Goal: Task Accomplishment & Management: Use online tool/utility

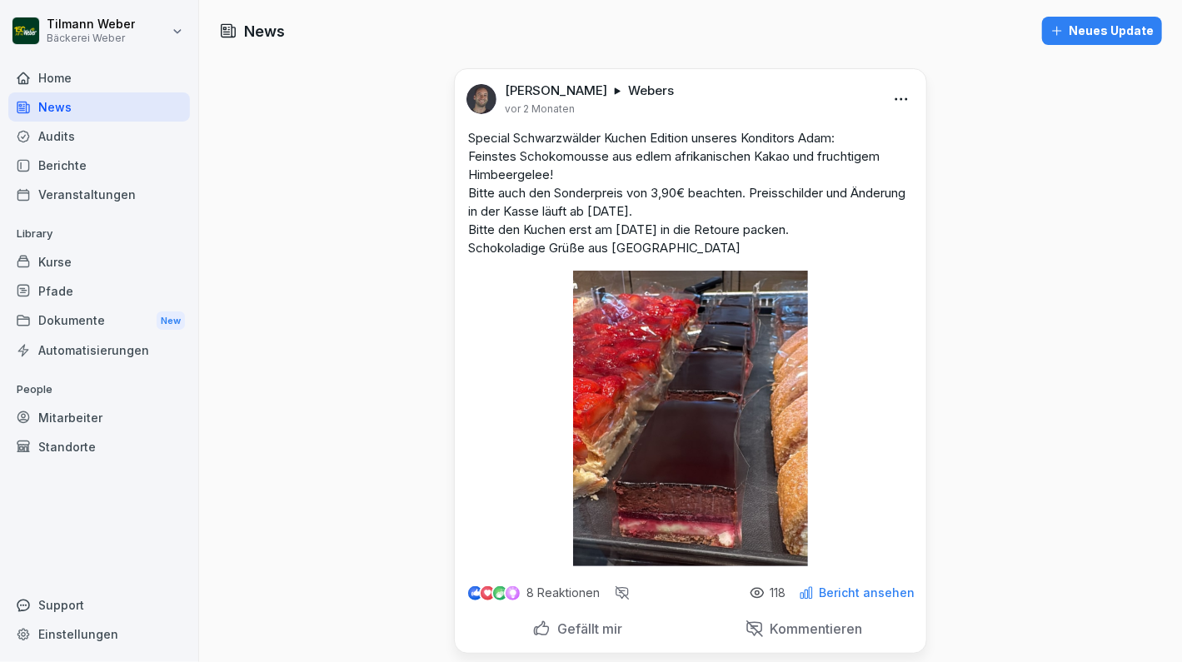
click at [81, 139] on div "Audits" at bounding box center [99, 136] width 182 height 29
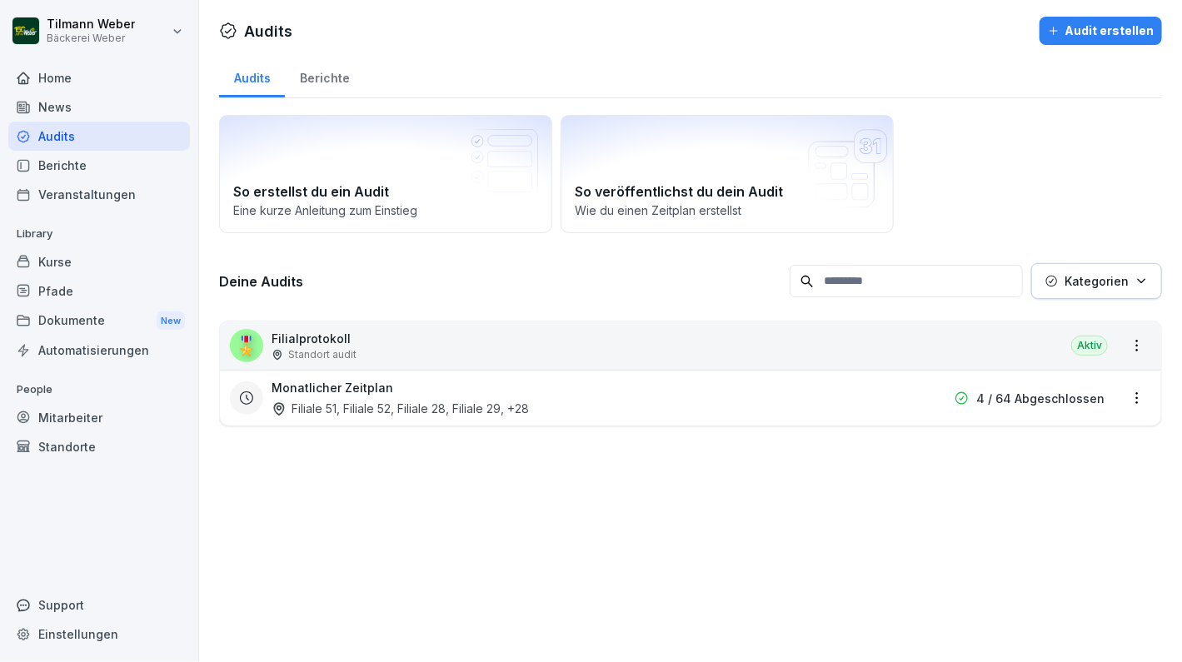
click at [526, 340] on div "🎖️ Filialprotokoll Standort audit Aktiv" at bounding box center [690, 346] width 941 height 48
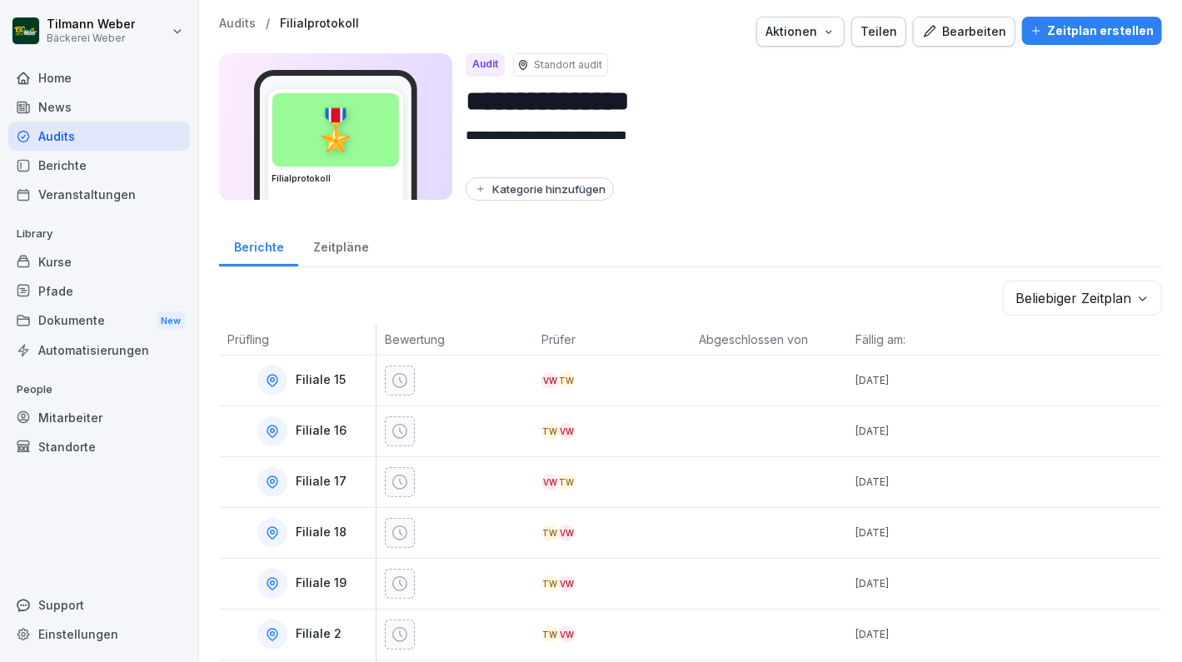
click at [336, 241] on div "Zeitpläne" at bounding box center [340, 245] width 85 height 42
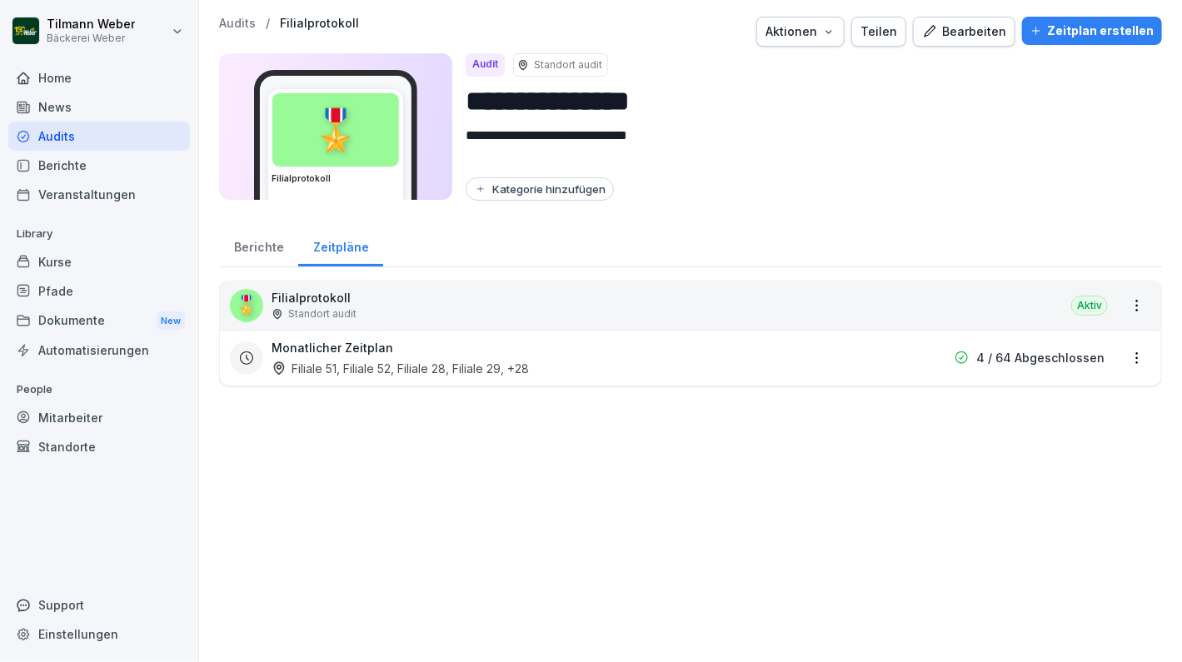
click at [1109, 32] on div "Zeitplan erstellen" at bounding box center [1092, 31] width 123 height 18
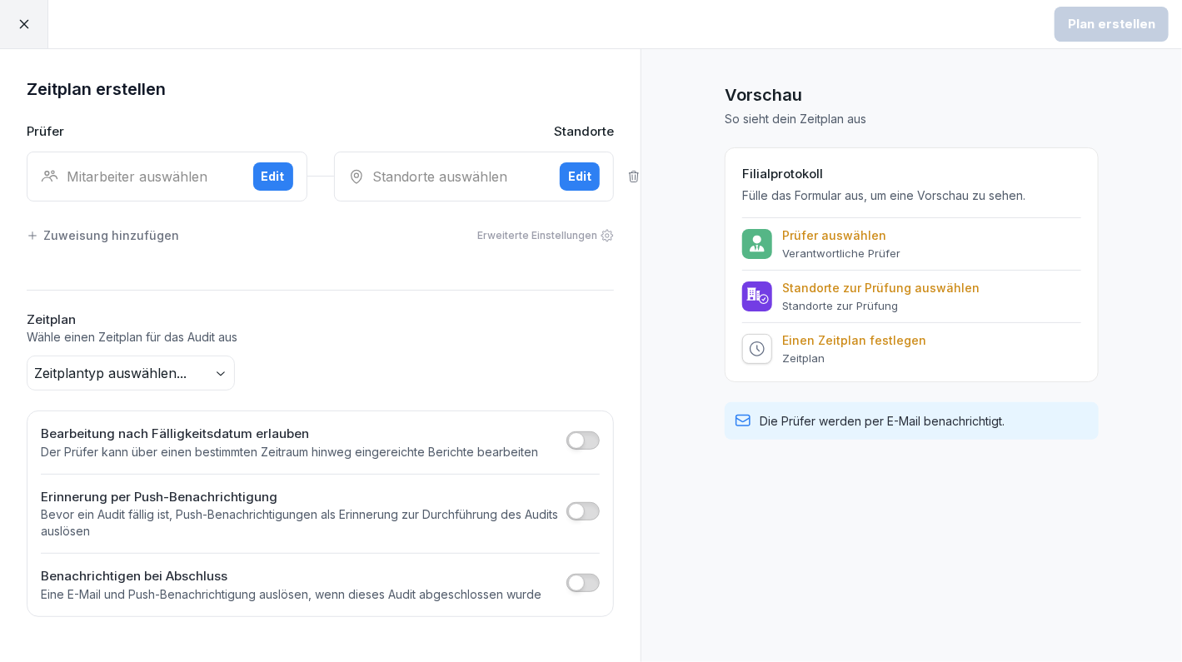
click at [126, 185] on div "Mitarbeiter auswählen Edit" at bounding box center [167, 177] width 281 height 50
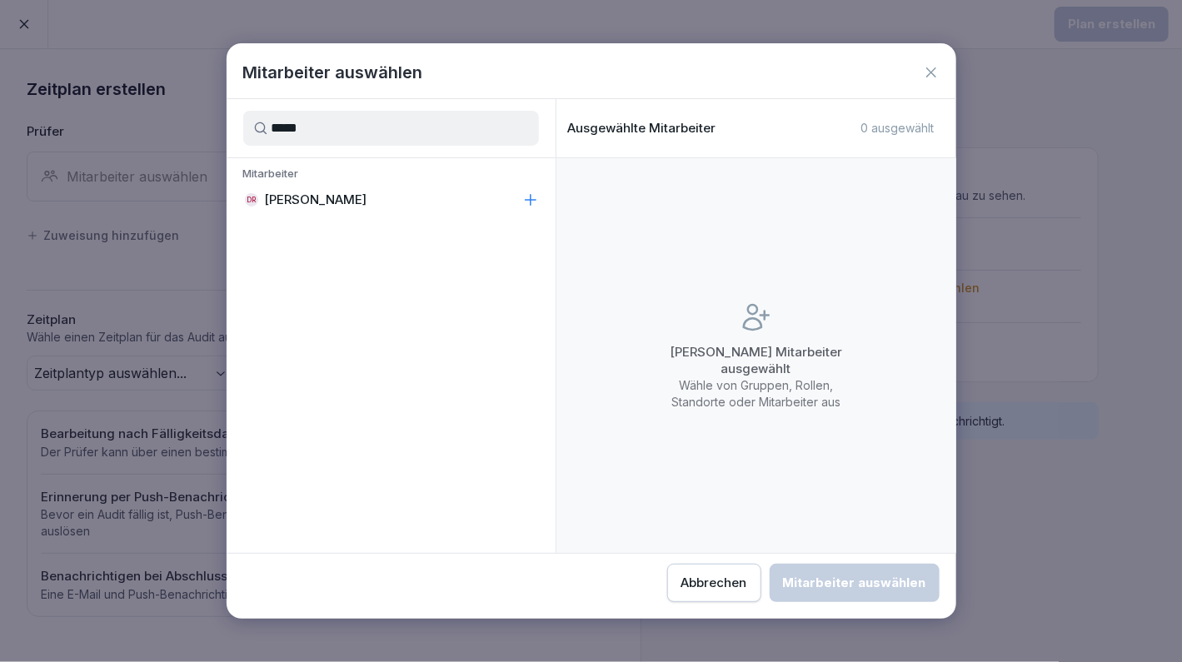
type input "*****"
click at [307, 194] on p "[PERSON_NAME]" at bounding box center [316, 200] width 102 height 17
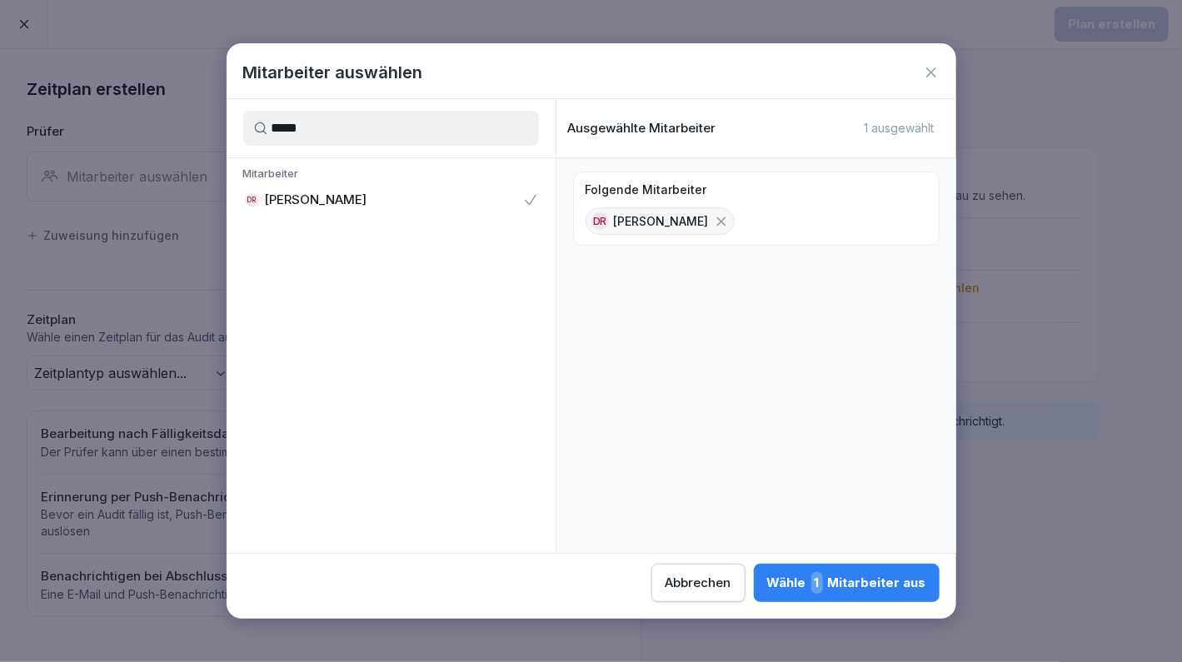
click at [815, 581] on div "Wähle 1 Mitarbeiter aus" at bounding box center [846, 583] width 159 height 22
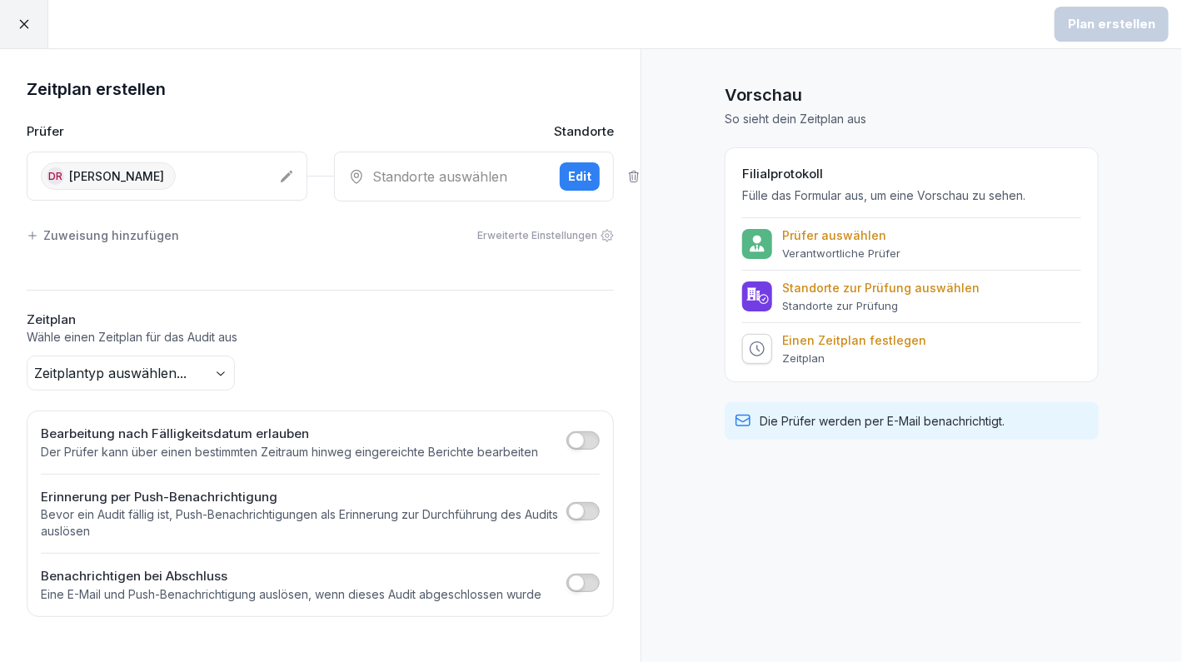
click at [501, 193] on div "Standorte auswählen Edit" at bounding box center [474, 177] width 281 height 50
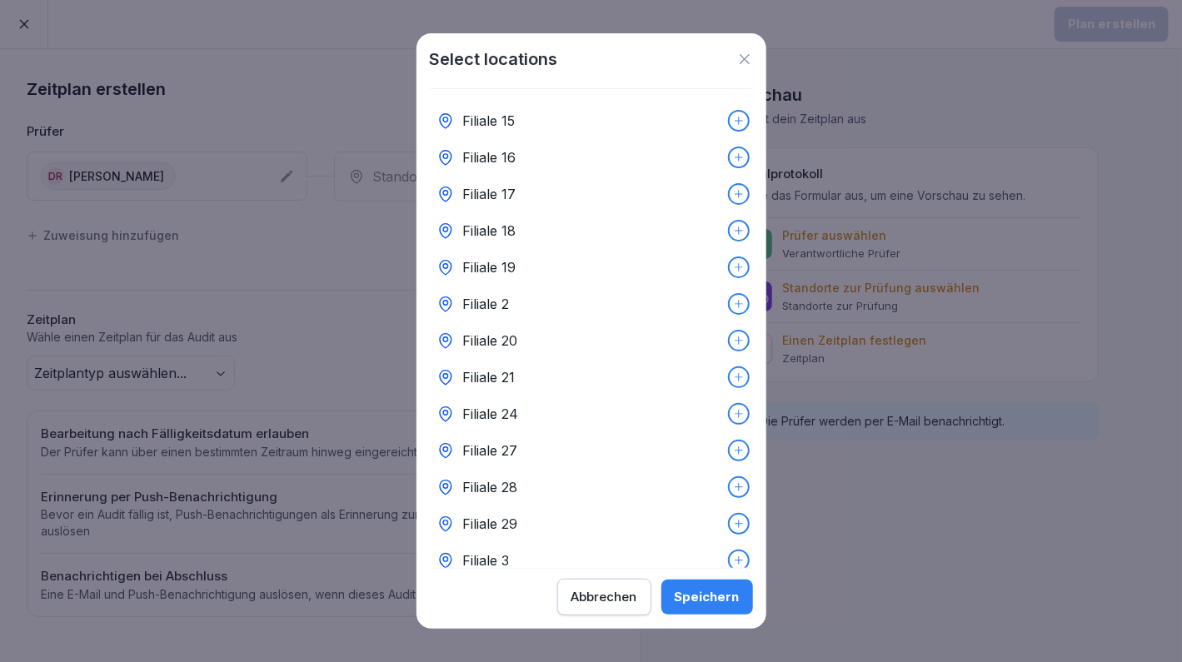
click at [733, 124] on icon at bounding box center [739, 121] width 12 height 12
click at [730, 150] on div at bounding box center [739, 157] width 18 height 18
click at [733, 197] on icon at bounding box center [739, 194] width 12 height 12
click at [733, 266] on icon at bounding box center [739, 268] width 12 height 12
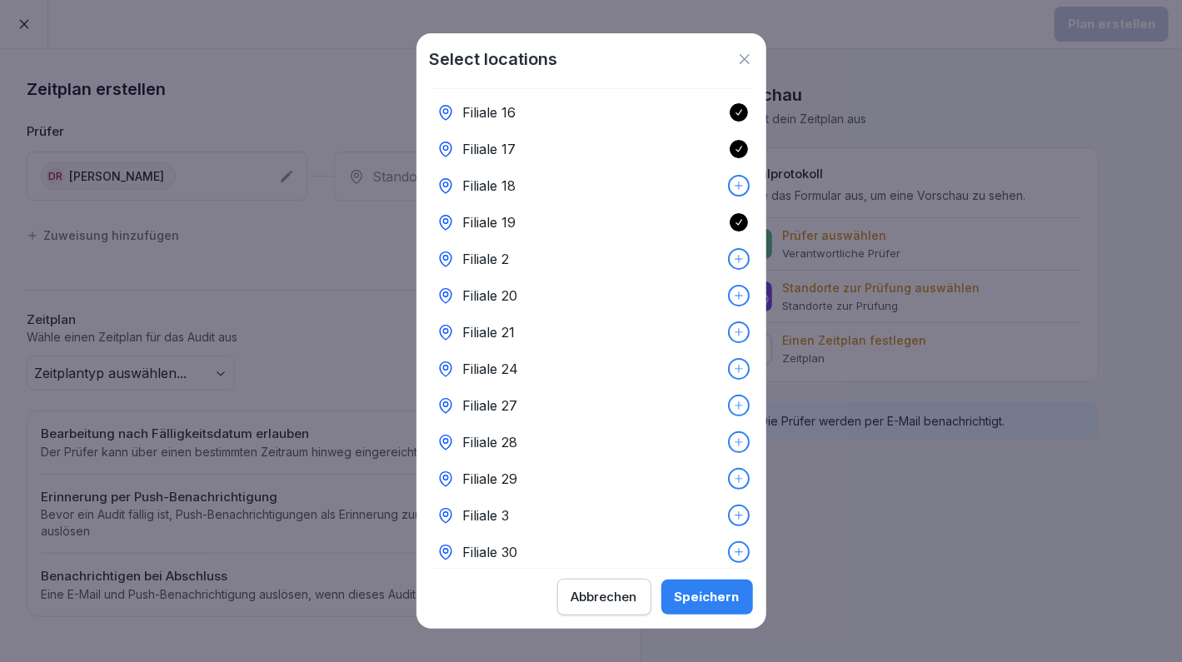
scroll to position [55, 0]
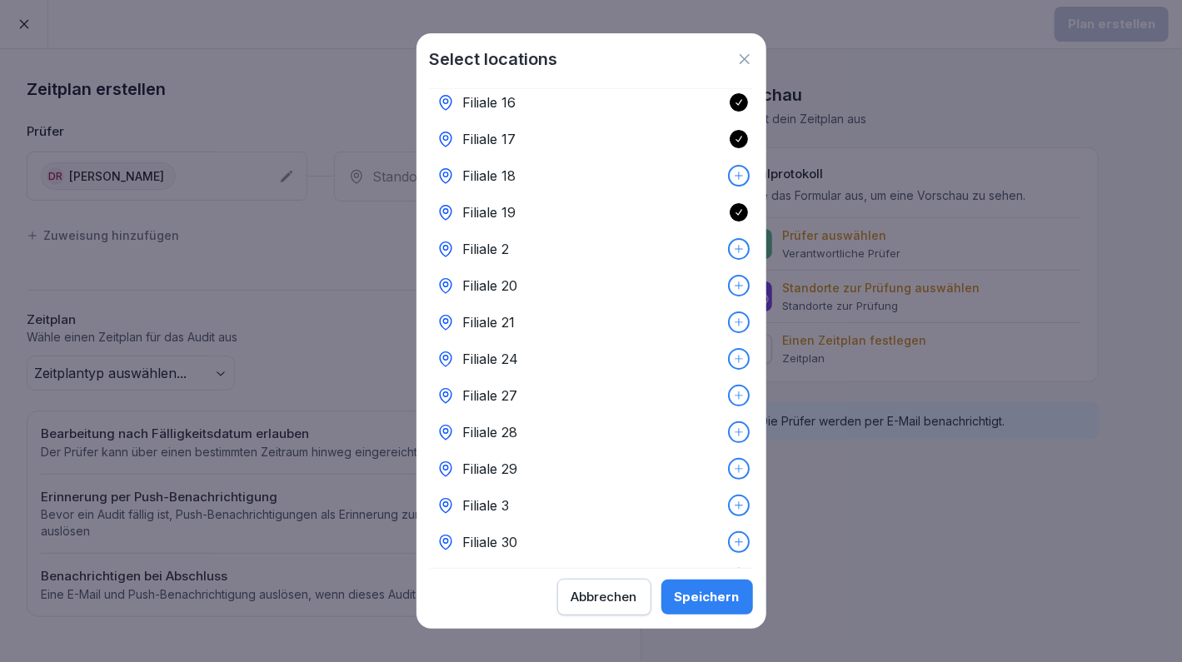
click at [732, 288] on div at bounding box center [739, 286] width 18 height 18
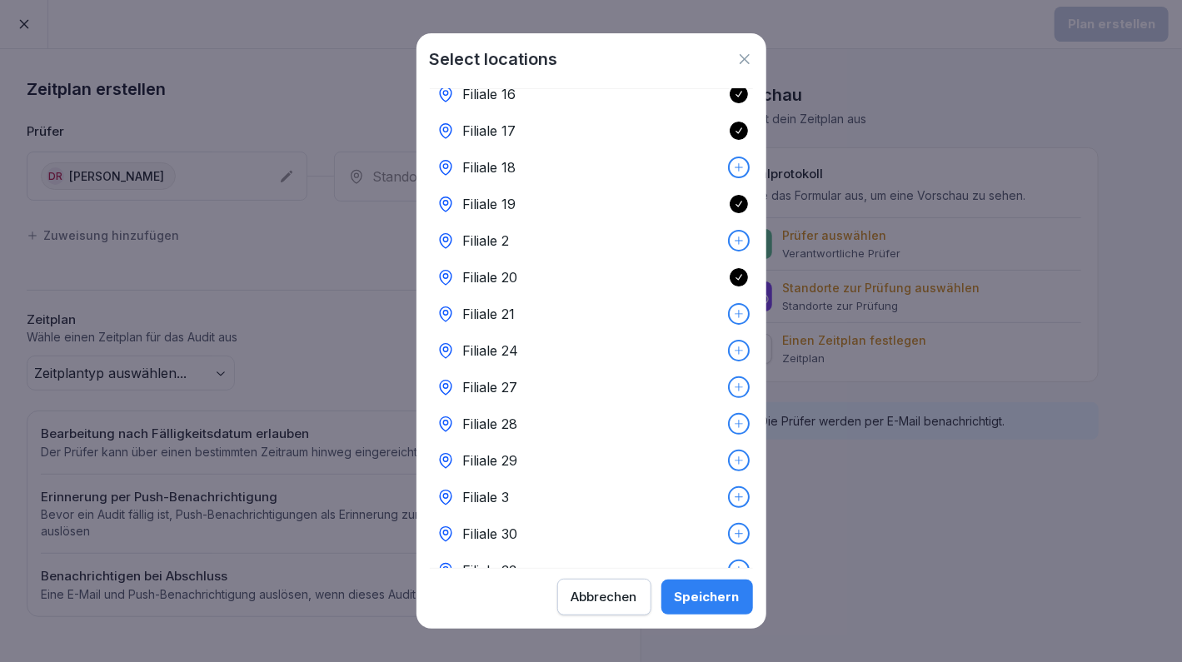
click at [733, 317] on icon at bounding box center [739, 314] width 12 height 12
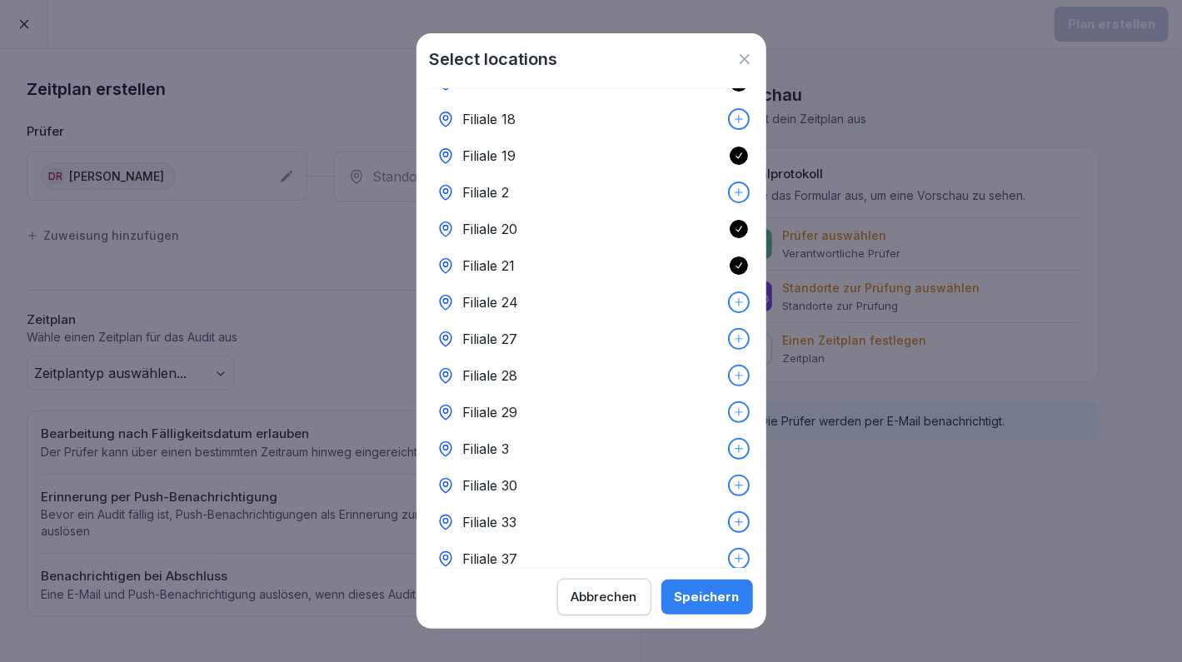
scroll to position [117, 0]
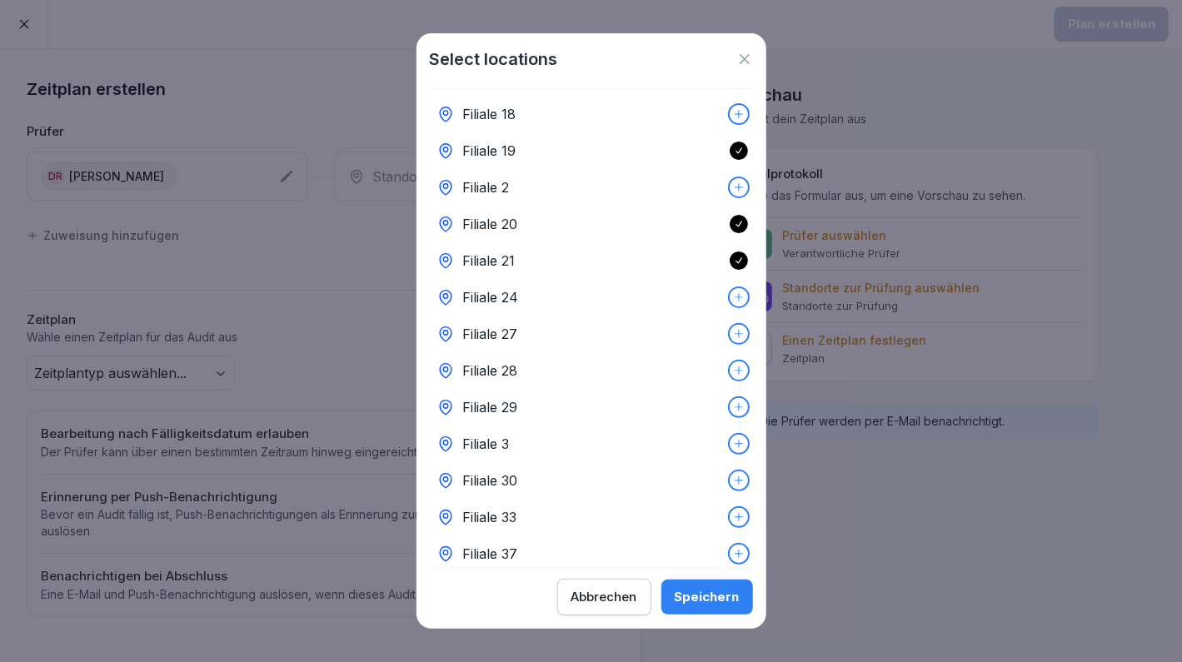
click at [733, 334] on icon at bounding box center [739, 334] width 12 height 12
click at [735, 407] on icon at bounding box center [739, 407] width 8 height 8
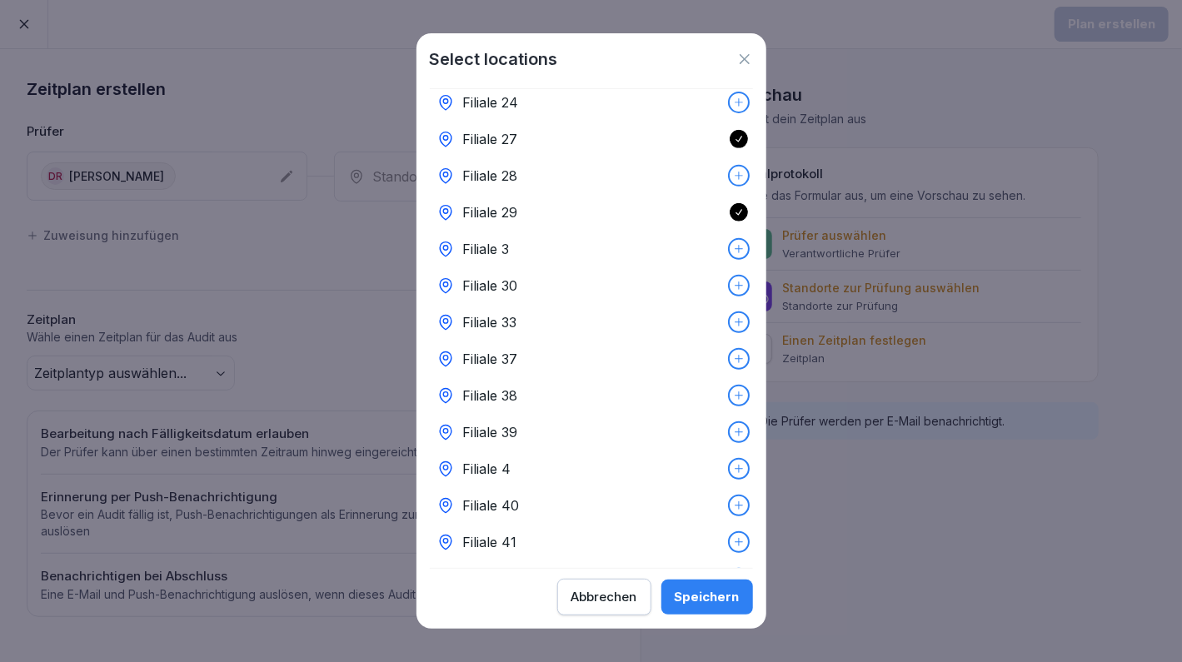
scroll to position [317, 0]
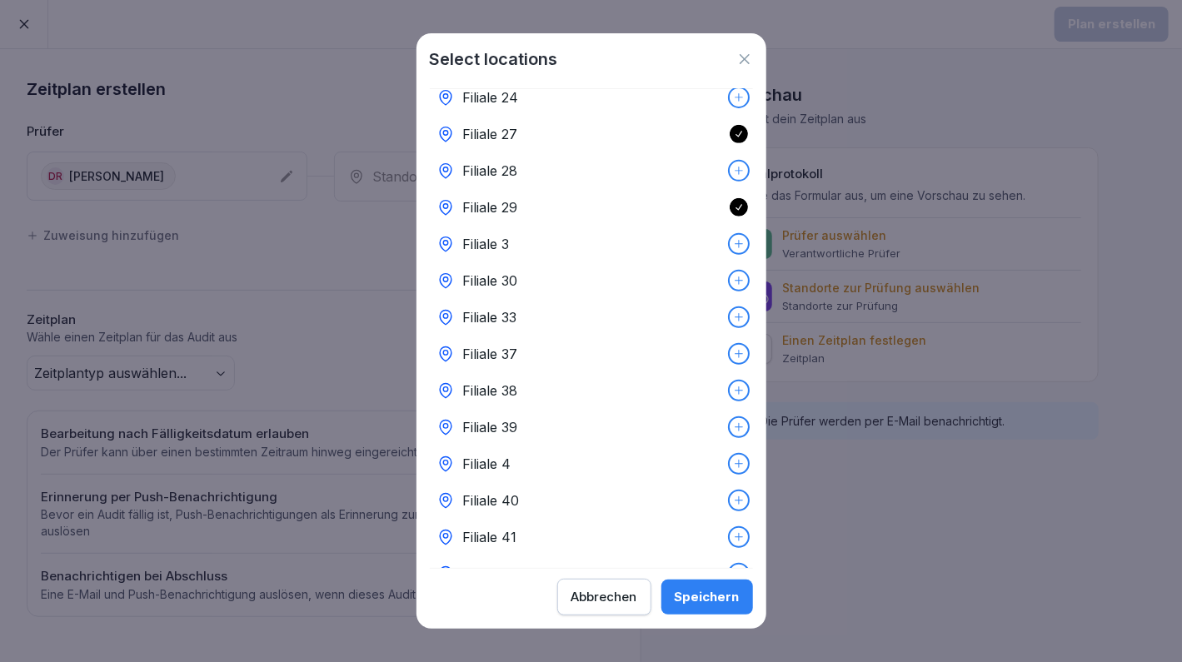
click at [733, 352] on icon at bounding box center [739, 354] width 12 height 12
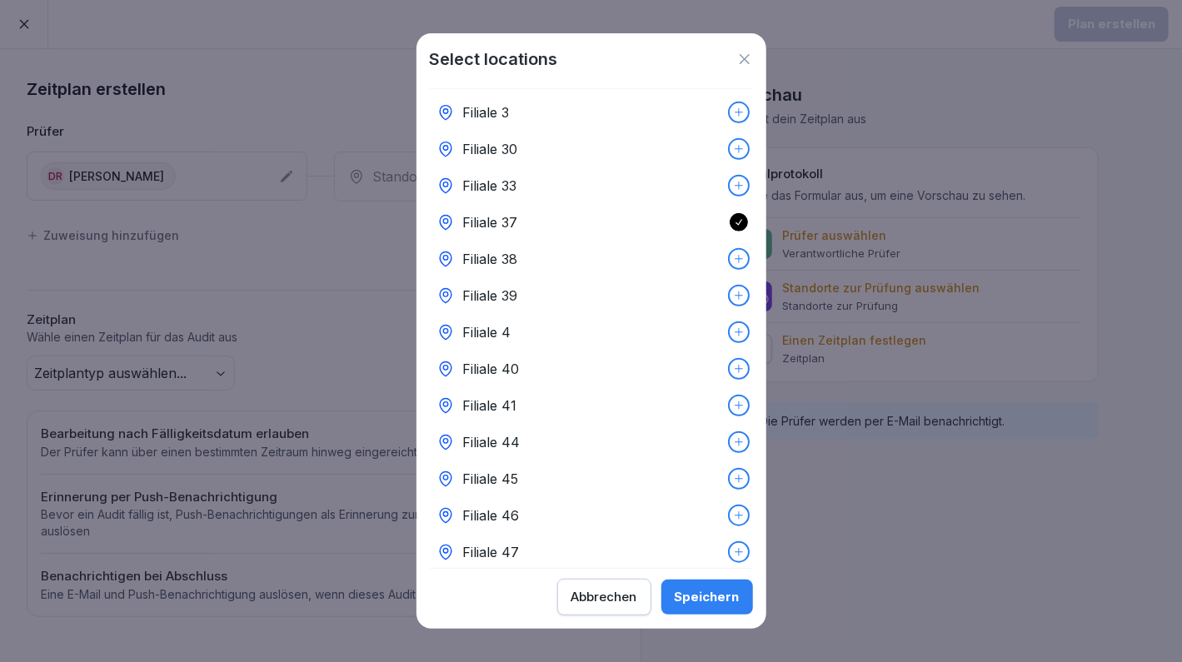
scroll to position [455, 0]
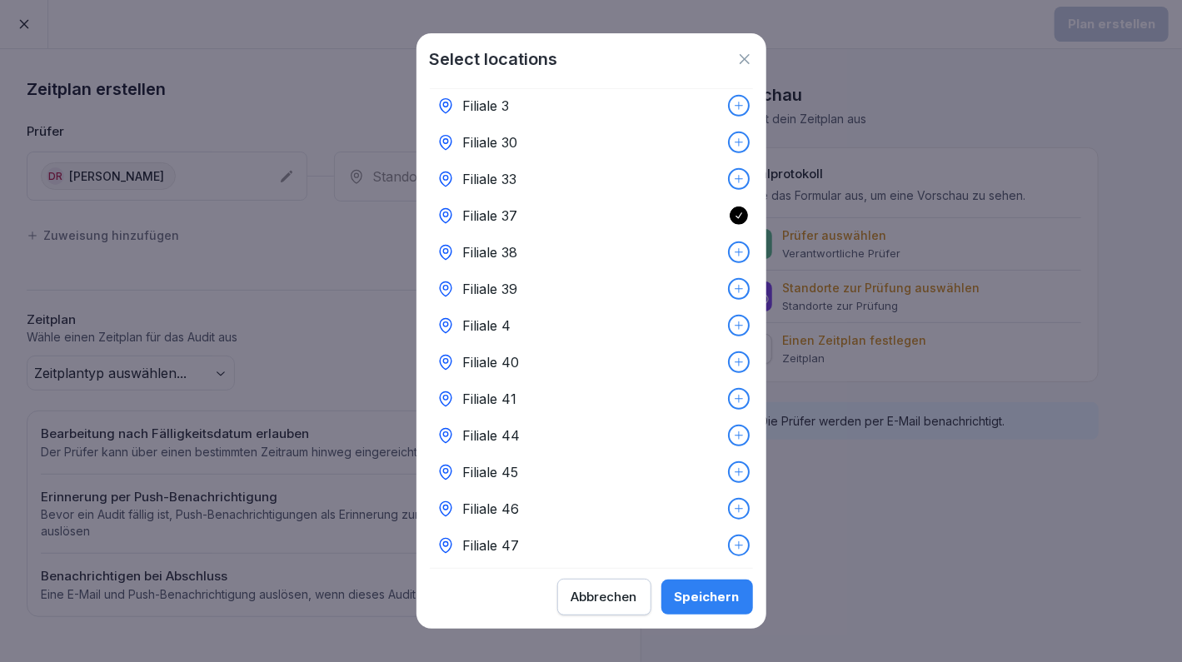
click at [733, 330] on icon at bounding box center [739, 326] width 12 height 12
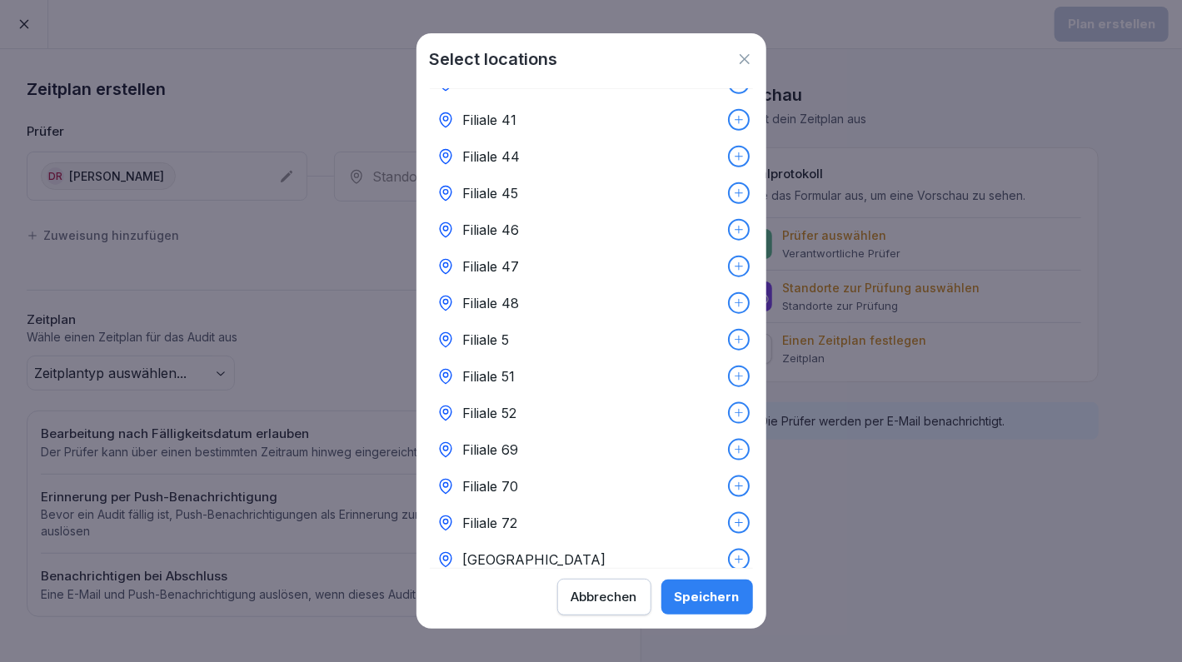
scroll to position [741, 0]
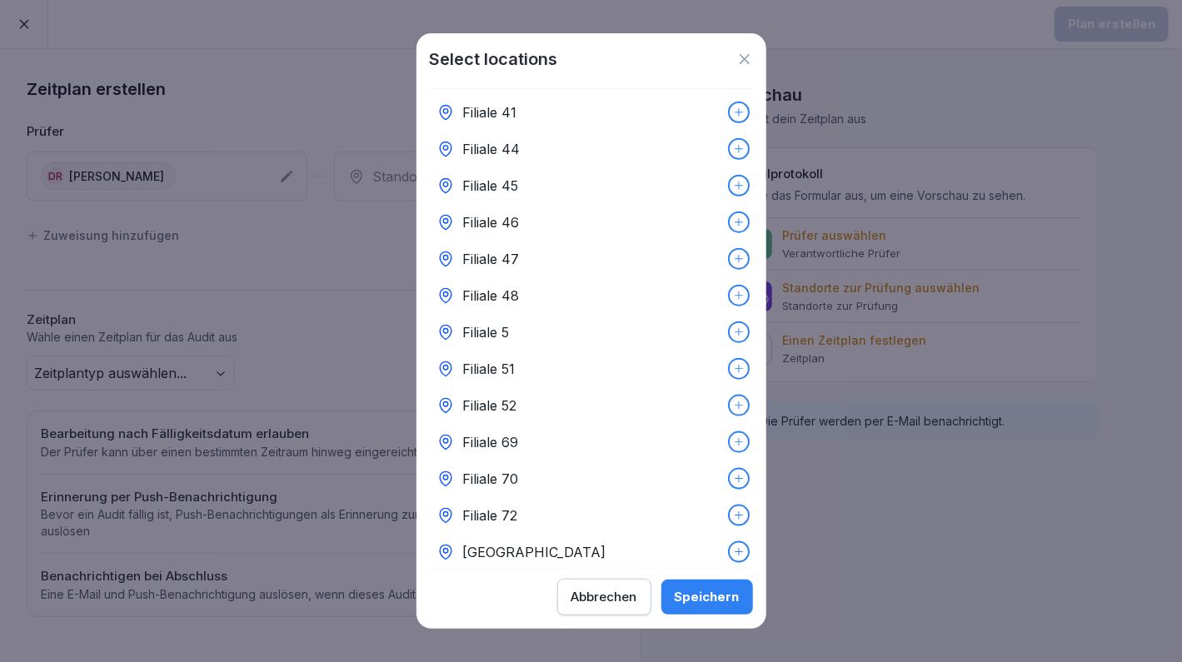
click at [733, 444] on icon at bounding box center [739, 443] width 12 height 12
click at [733, 437] on icon at bounding box center [739, 443] width 12 height 12
click at [733, 477] on icon at bounding box center [739, 479] width 12 height 12
click at [733, 517] on icon at bounding box center [739, 516] width 12 height 12
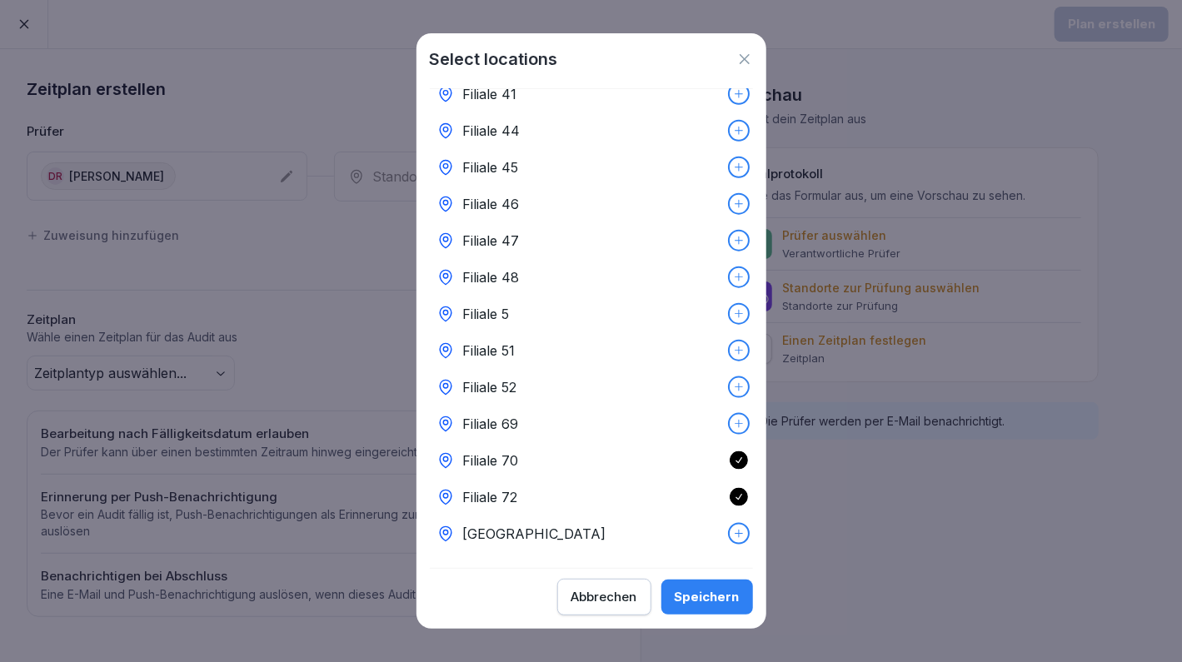
click at [712, 592] on div "Speichern" at bounding box center [707, 597] width 65 height 18
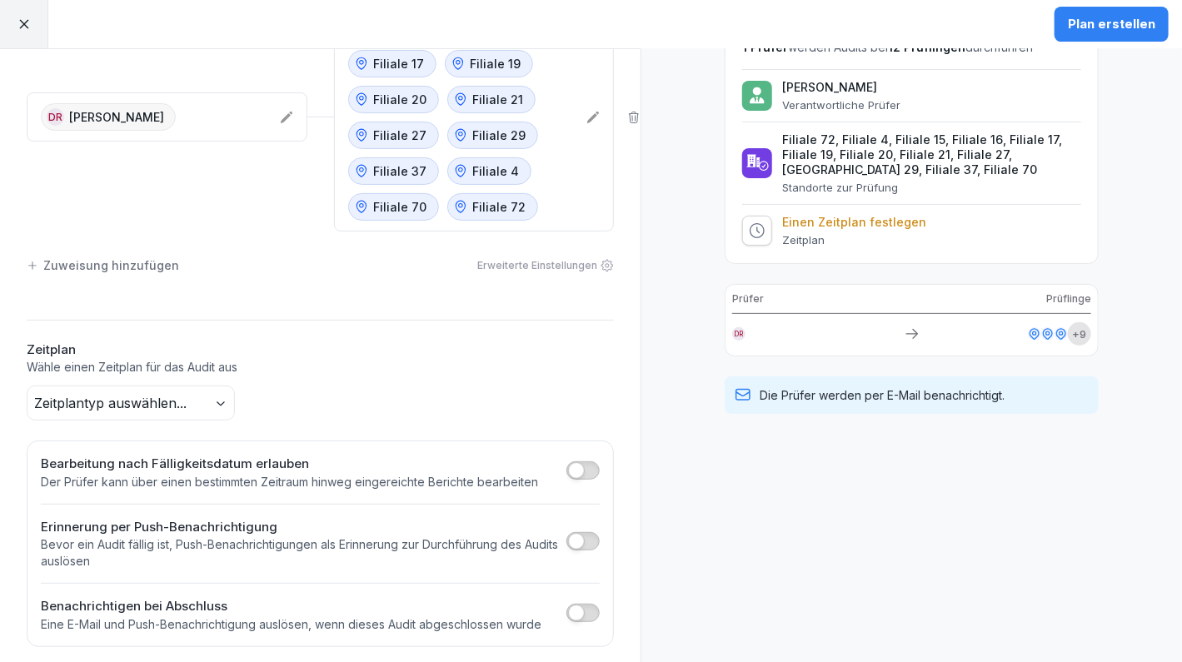
scroll to position [151, 0]
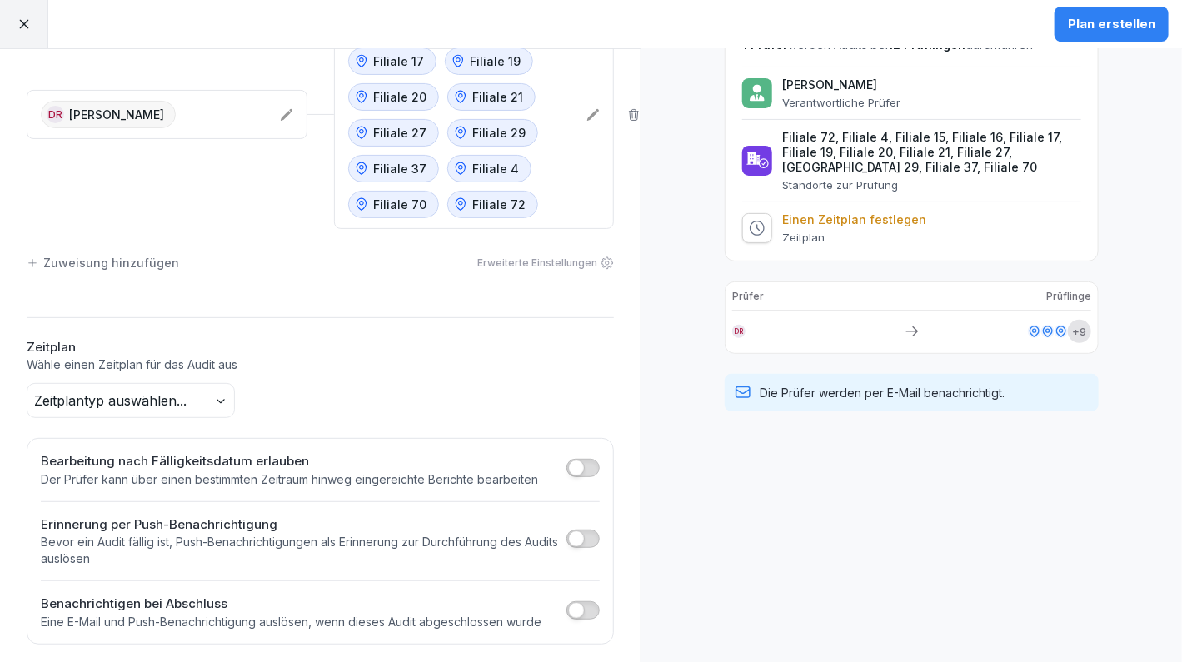
click at [165, 395] on body "Plan erstellen Zeitplan erstellen Prüfer Standorte [PERSON_NAME] Filiale 15 Fil…" at bounding box center [591, 331] width 1182 height 662
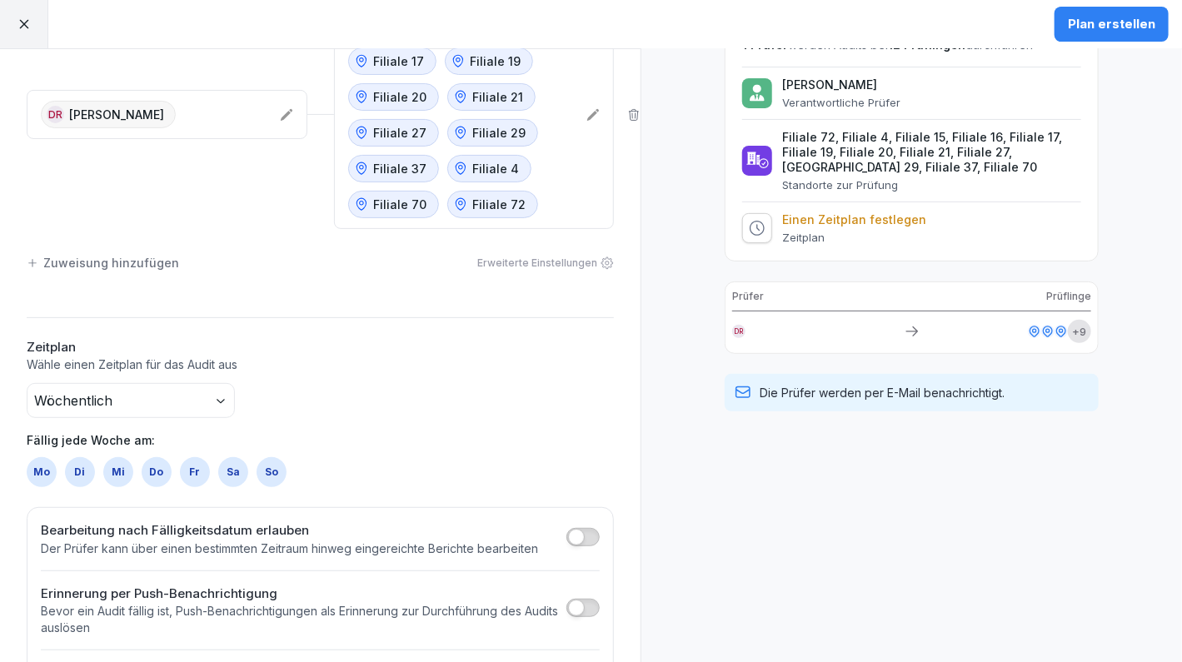
scroll to position [220, 0]
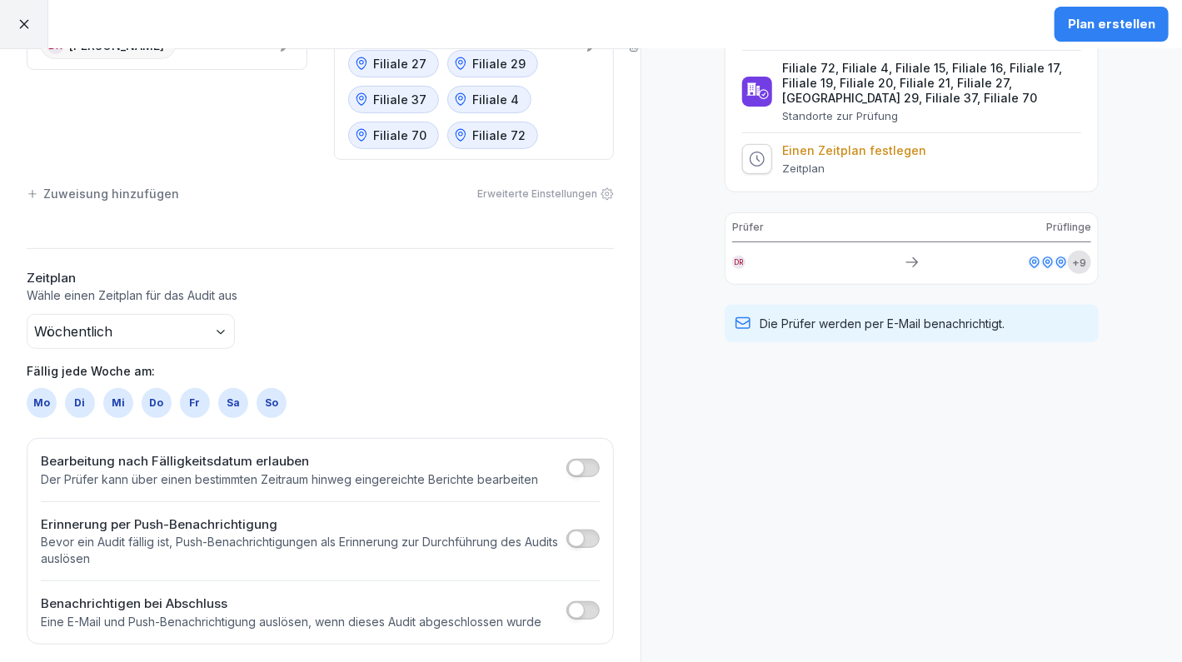
click at [125, 397] on div "Mi" at bounding box center [118, 403] width 30 height 30
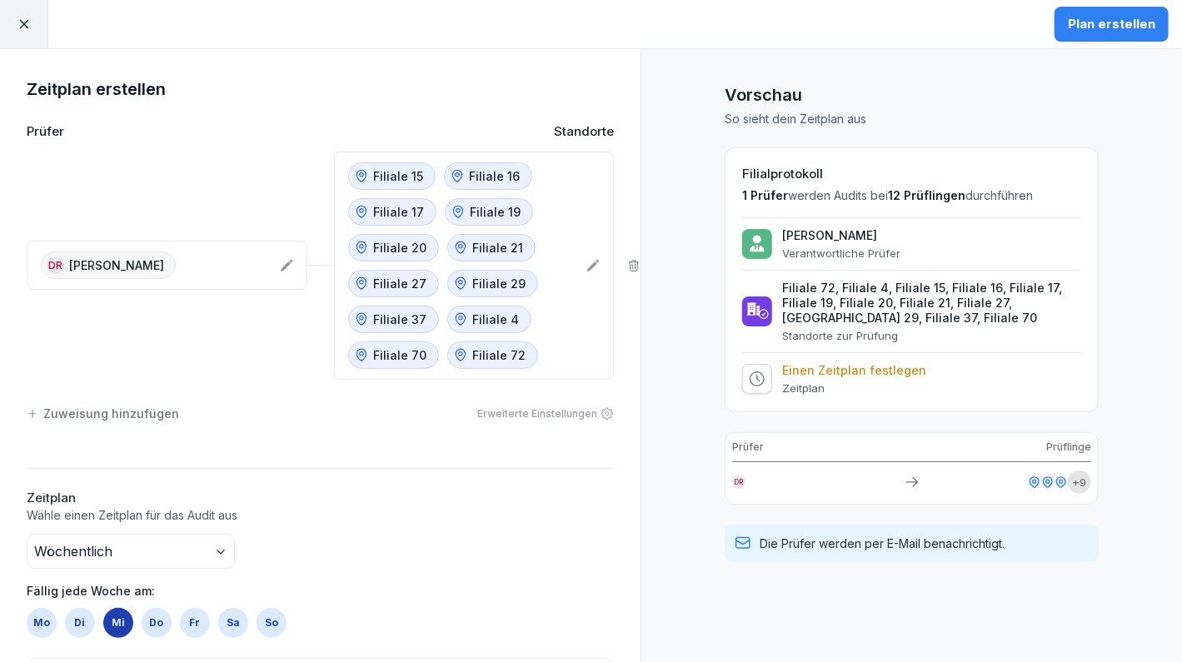
click at [586, 259] on icon at bounding box center [592, 265] width 13 height 13
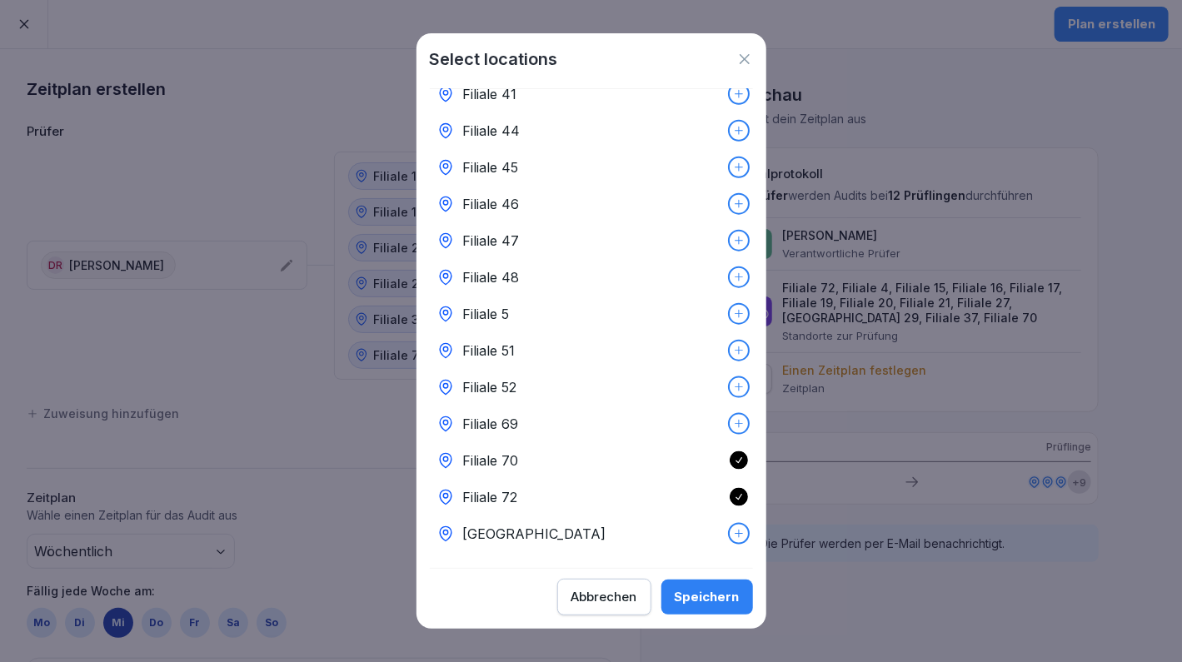
scroll to position [771, 0]
click at [620, 591] on div "Abbrechen" at bounding box center [604, 597] width 66 height 18
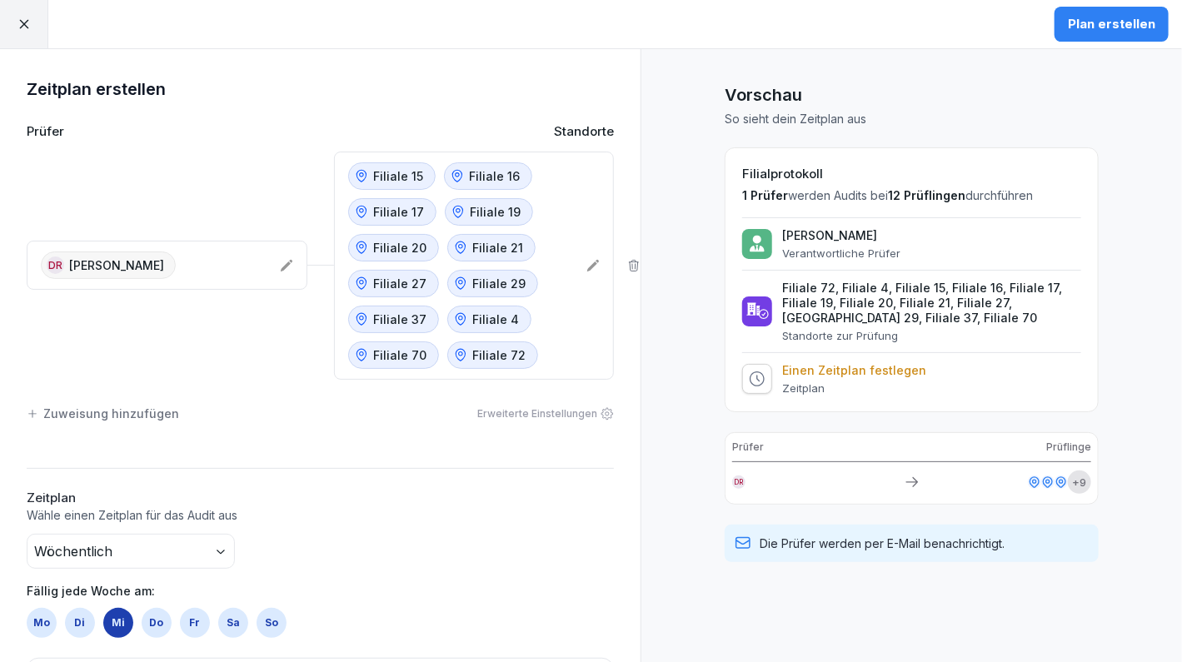
scroll to position [220, 0]
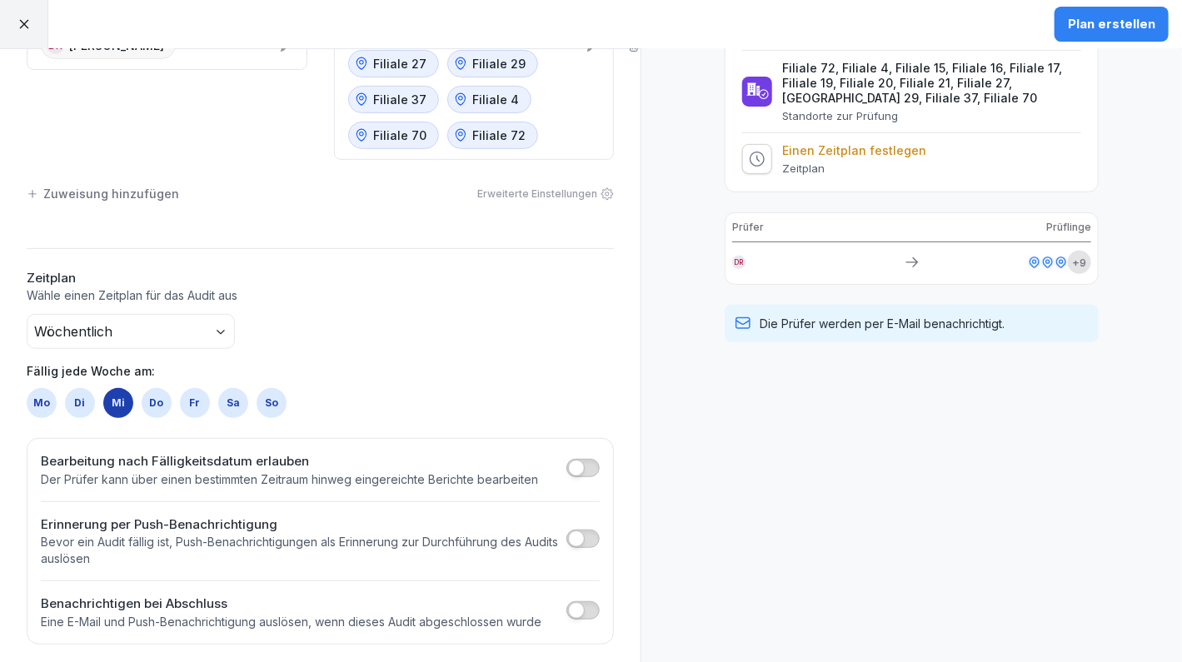
click at [578, 538] on button "button" at bounding box center [582, 539] width 33 height 18
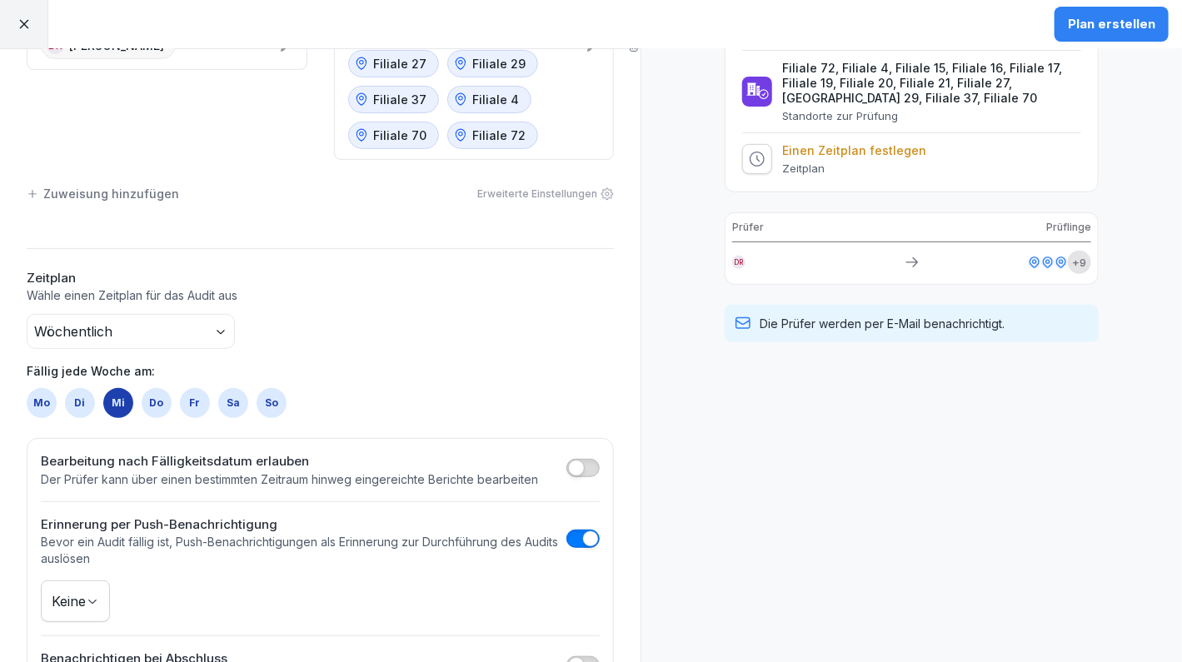
scroll to position [274, 0]
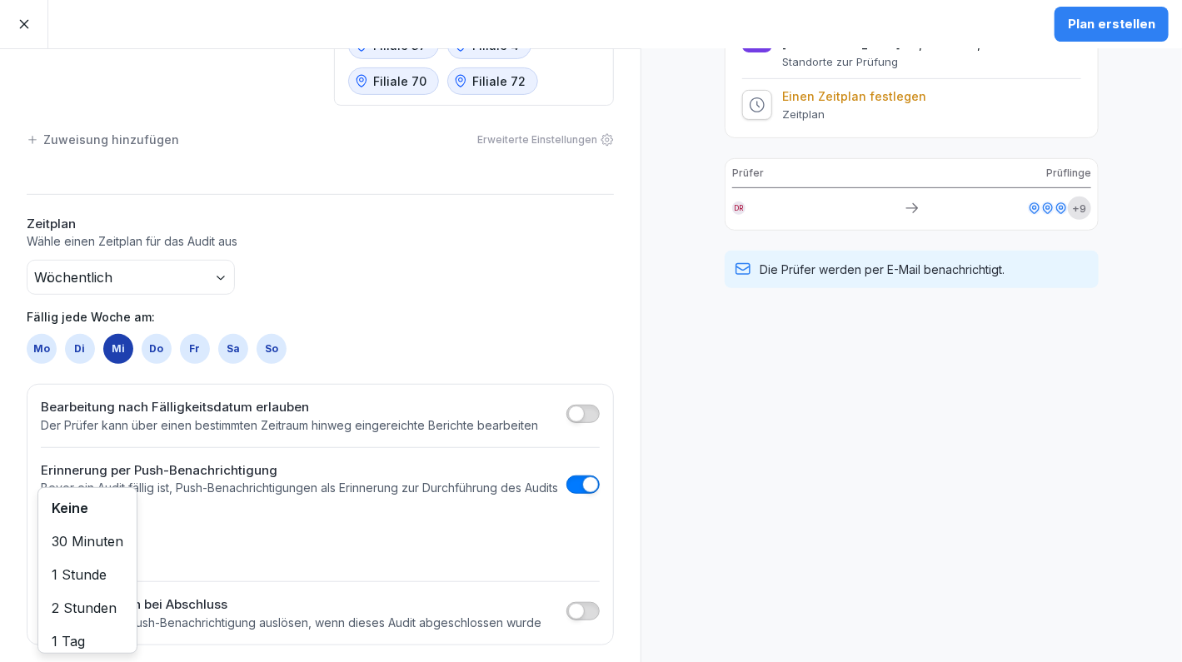
click at [80, 526] on body "Plan erstellen Zeitplan erstellen Prüfer Standorte [PERSON_NAME] Filiale 15 Fil…" at bounding box center [591, 331] width 1182 height 662
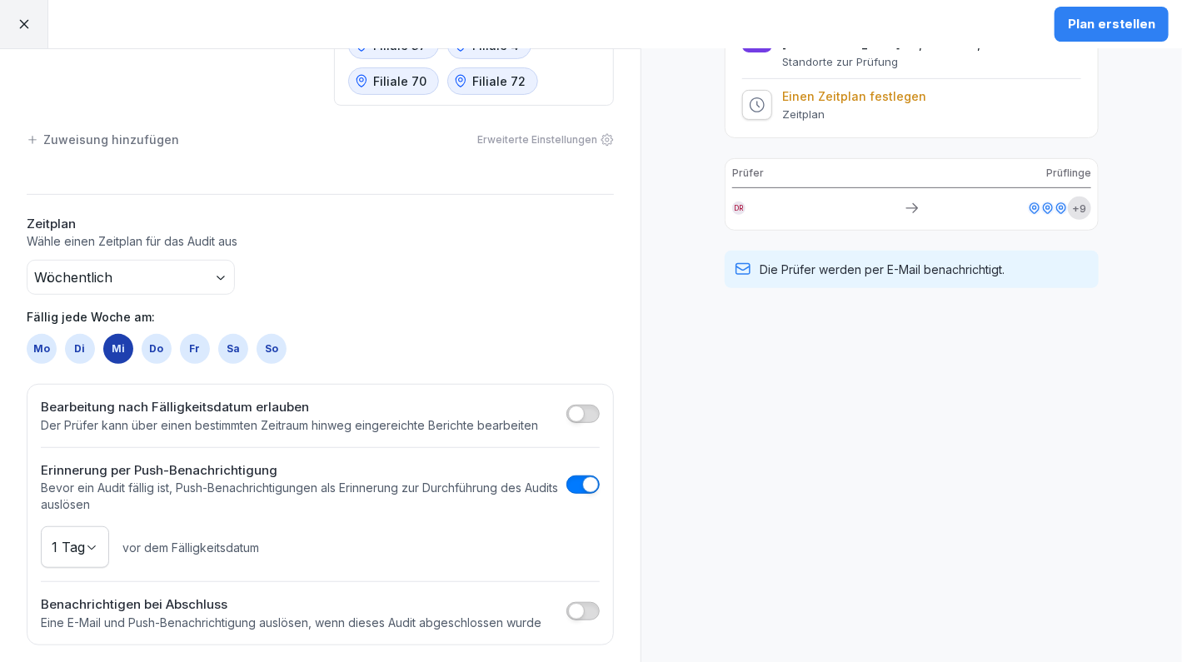
scroll to position [0, 0]
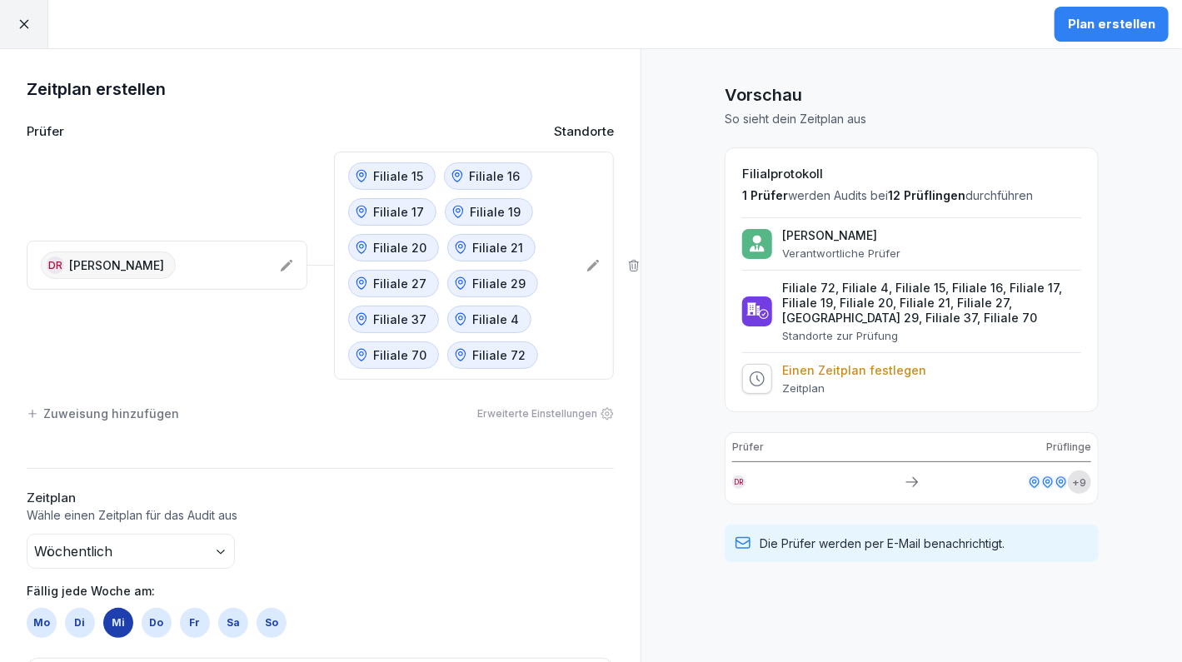
click at [1084, 28] on div "Plan erstellen" at bounding box center [1111, 24] width 87 height 18
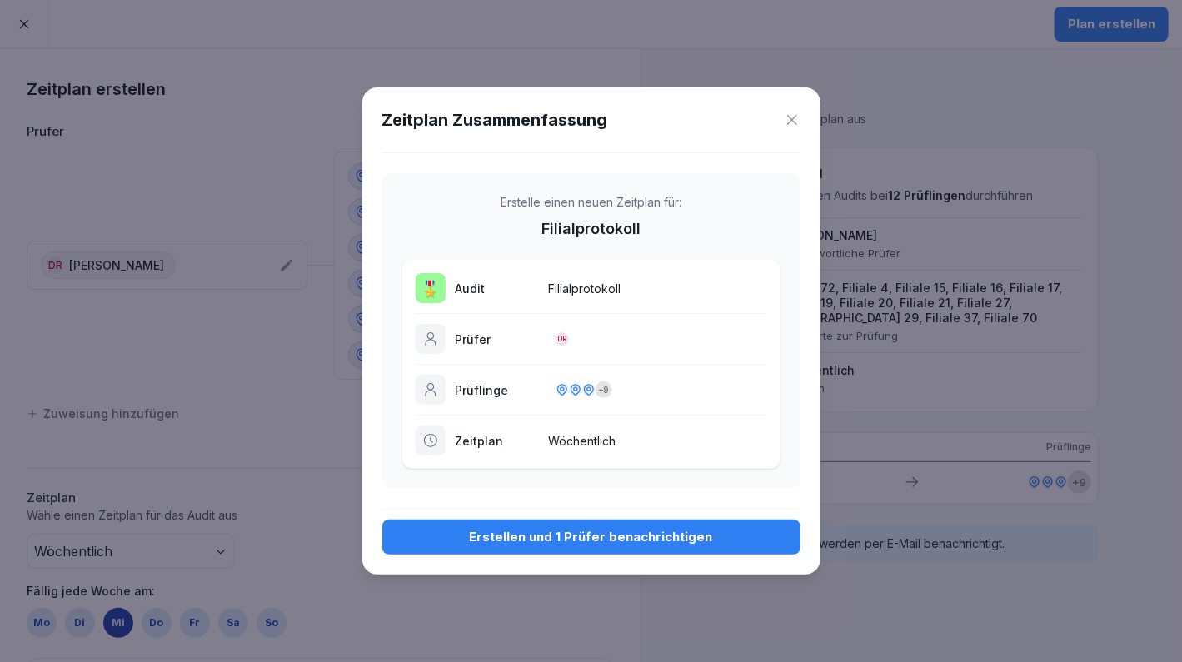
click at [622, 536] on div "Erstellen und 1 Prüfer benachrichtigen" at bounding box center [592, 537] width 392 height 18
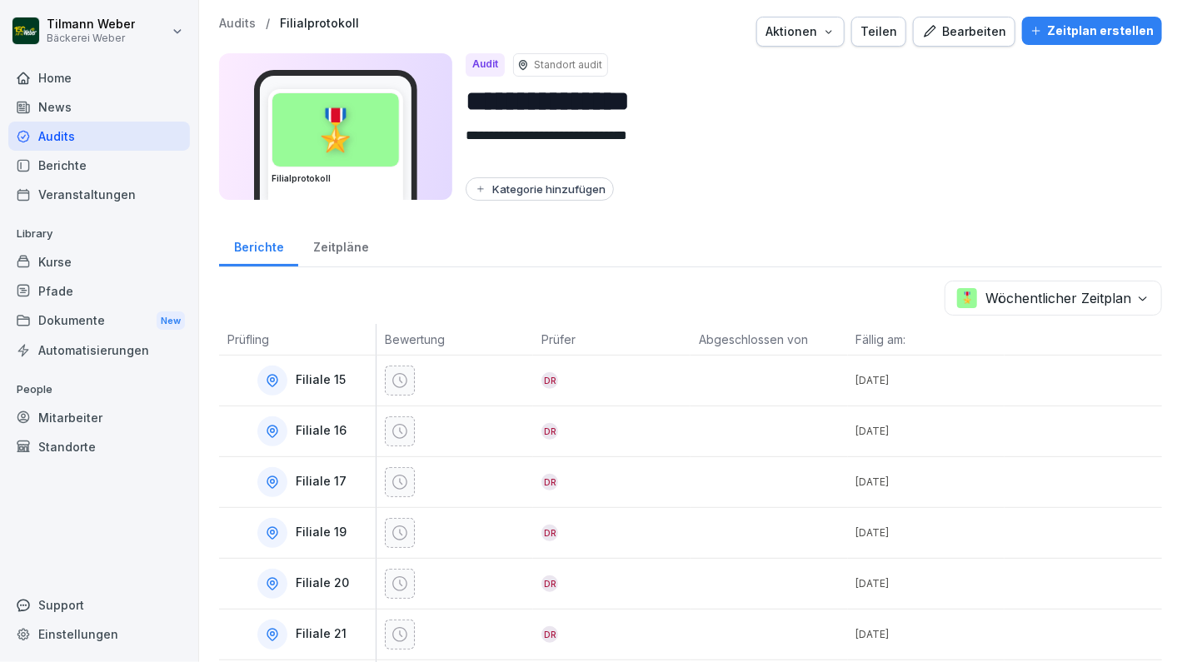
click at [1011, 293] on body "**********" at bounding box center [591, 331] width 1182 height 662
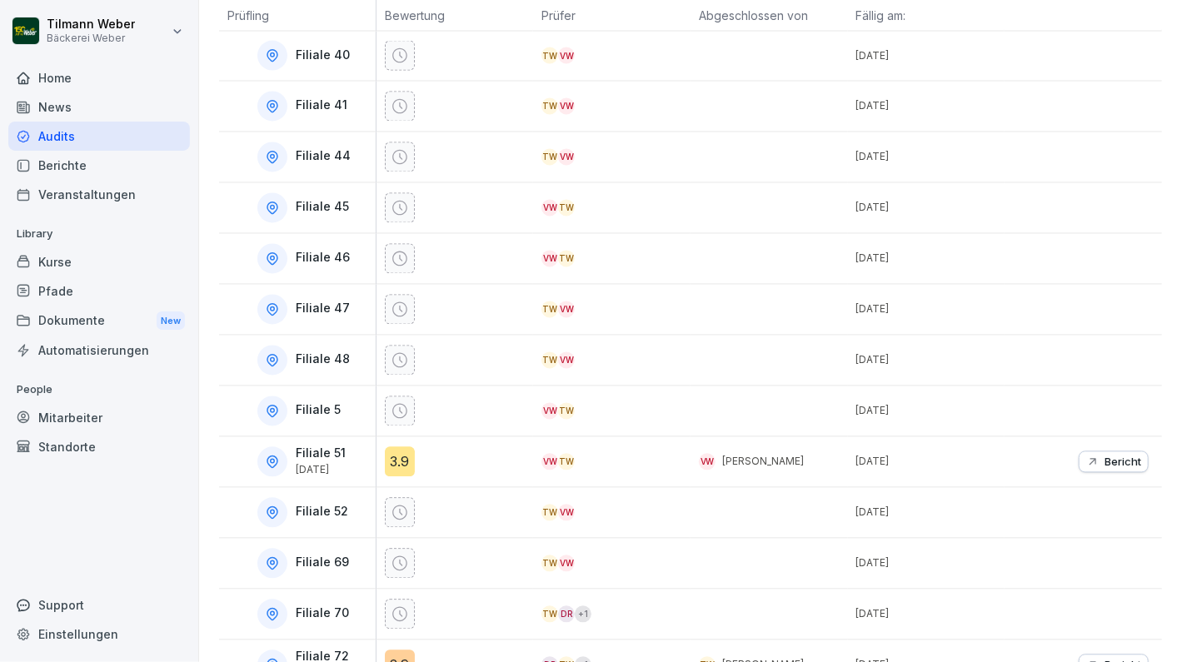
scroll to position [1334, 0]
